Goal: Subscribe to service/newsletter

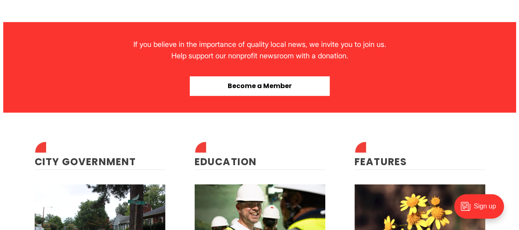
scroll to position [1755, 0]
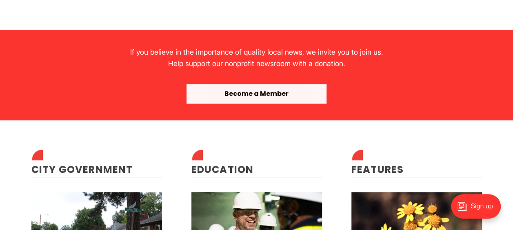
click at [258, 96] on button "Become a Member" at bounding box center [257, 94] width 140 height 20
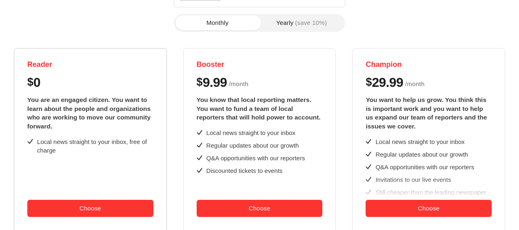
scroll to position [129, 0]
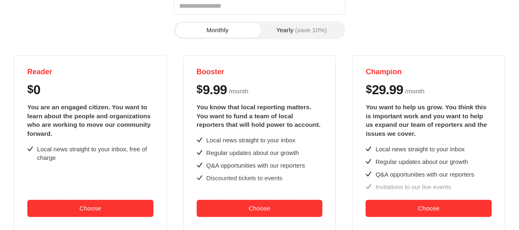
click at [296, 28] on button "Yearly (save 10%)" at bounding box center [302, 30] width 84 height 15
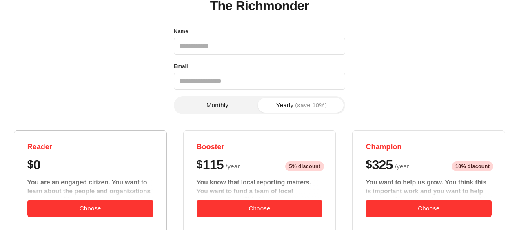
scroll to position [47, 0]
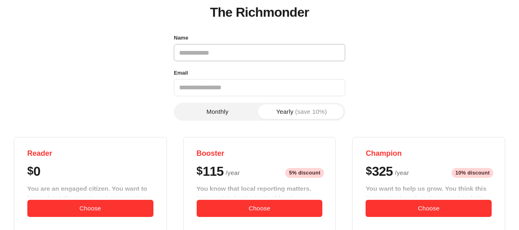
click at [205, 51] on input "Name" at bounding box center [259, 52] width 171 height 17
type input "**********"
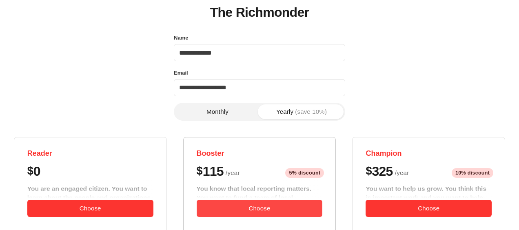
click at [253, 209] on button "Choose" at bounding box center [260, 208] width 126 height 17
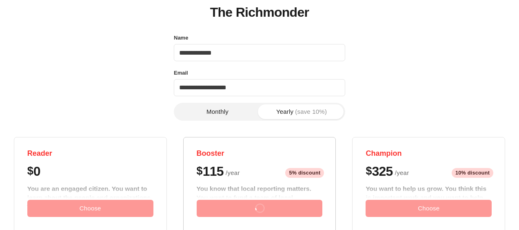
scroll to position [0, 0]
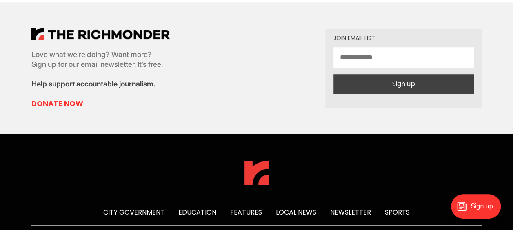
scroll to position [327, 0]
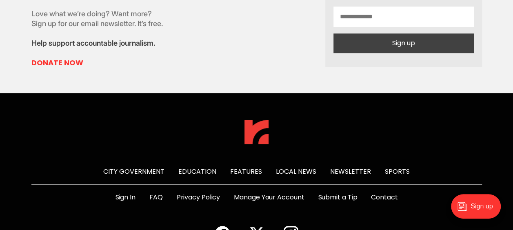
click at [335, 198] on link "Submit a Tip" at bounding box center [337, 198] width 39 height 10
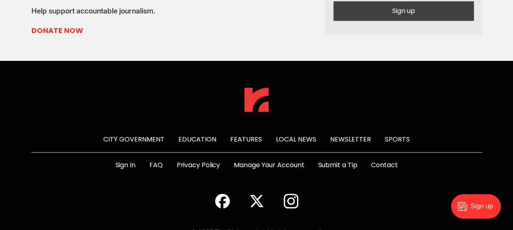
scroll to position [384, 0]
